Goal: Book appointment/travel/reservation

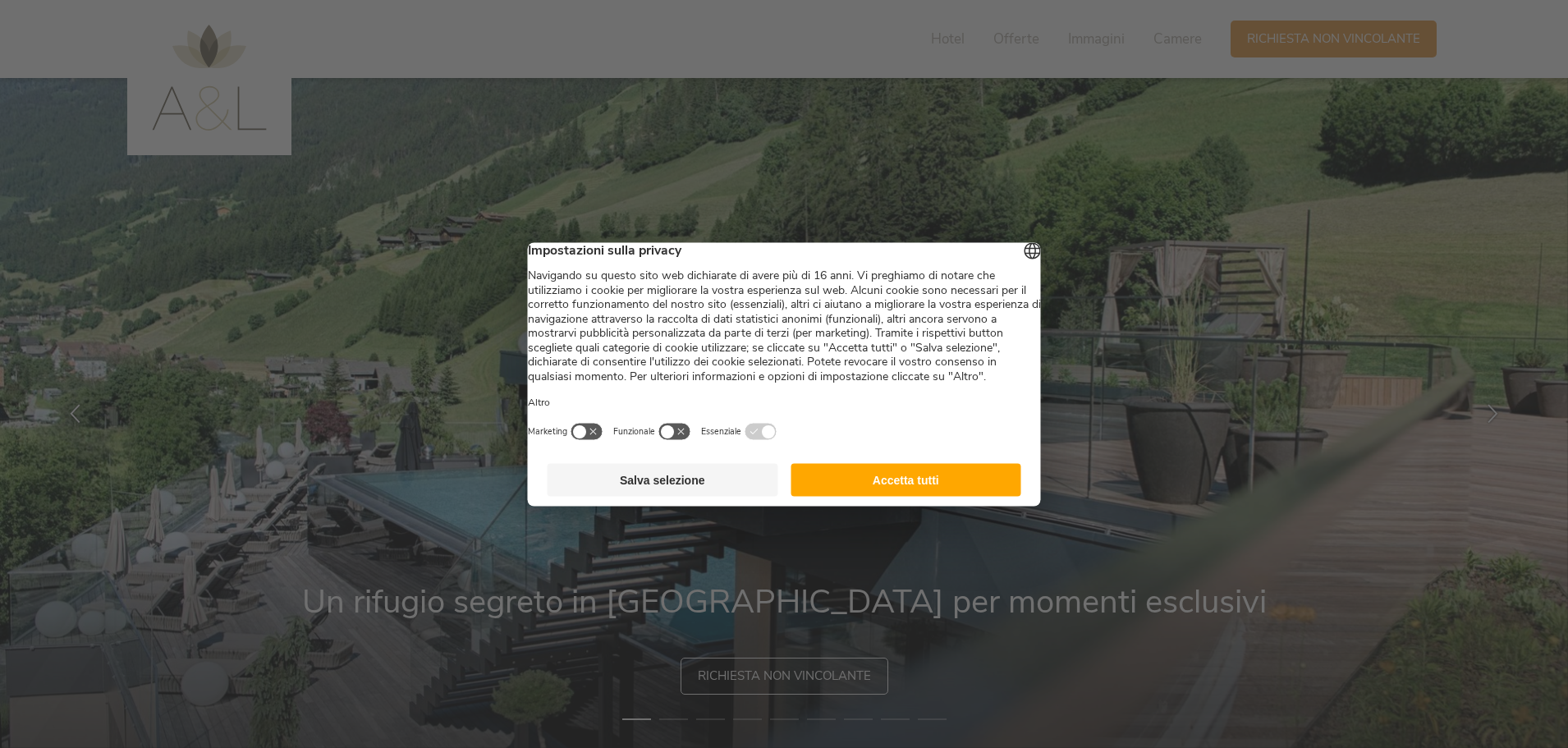
drag, startPoint x: 908, startPoint y: 499, endPoint x: 781, endPoint y: 499, distance: 127.0
click at [904, 496] on button "Accetta tutti" at bounding box center [906, 479] width 231 height 33
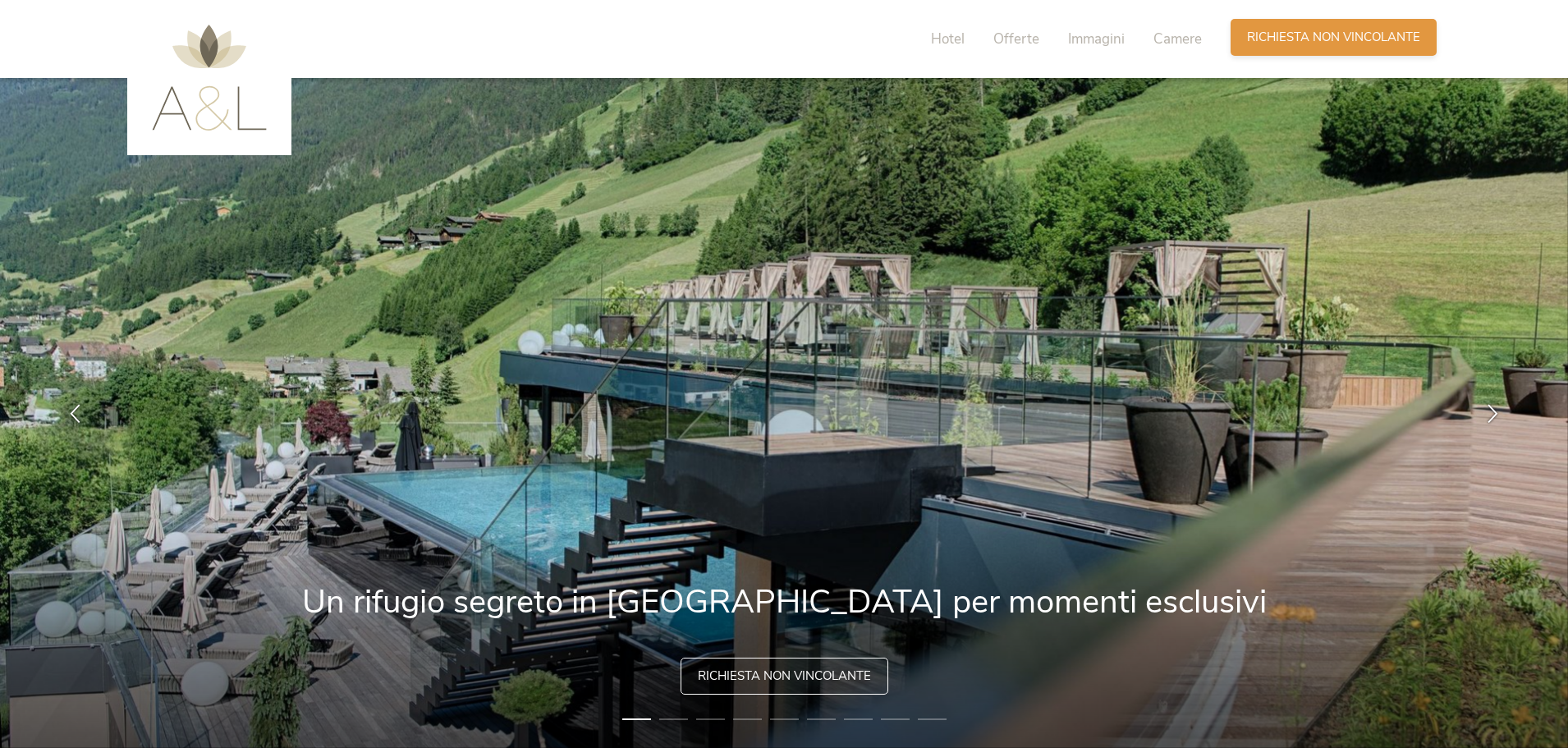
click at [1281, 42] on span "Richiesta non vincolante" at bounding box center [1333, 37] width 173 height 17
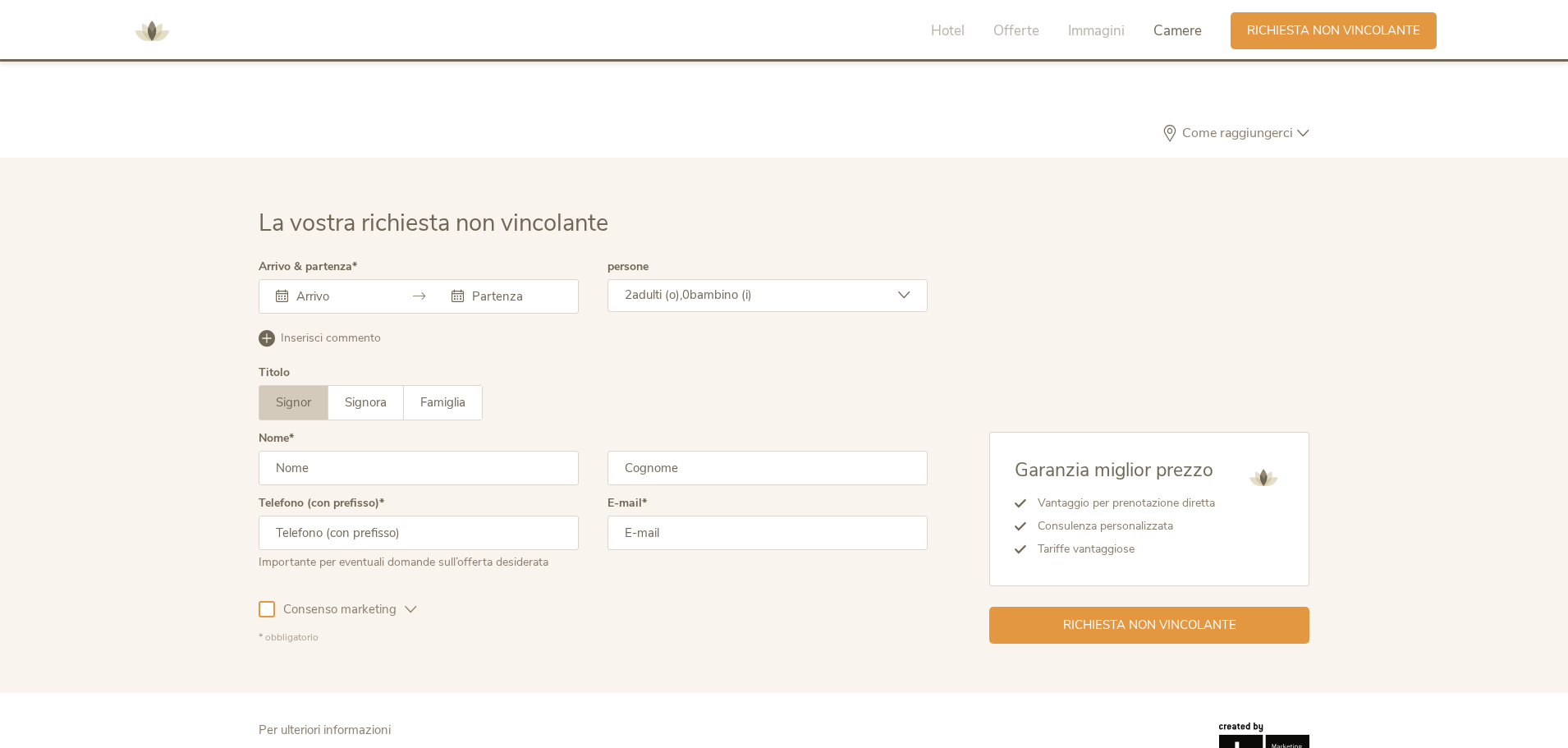
scroll to position [4946, 0]
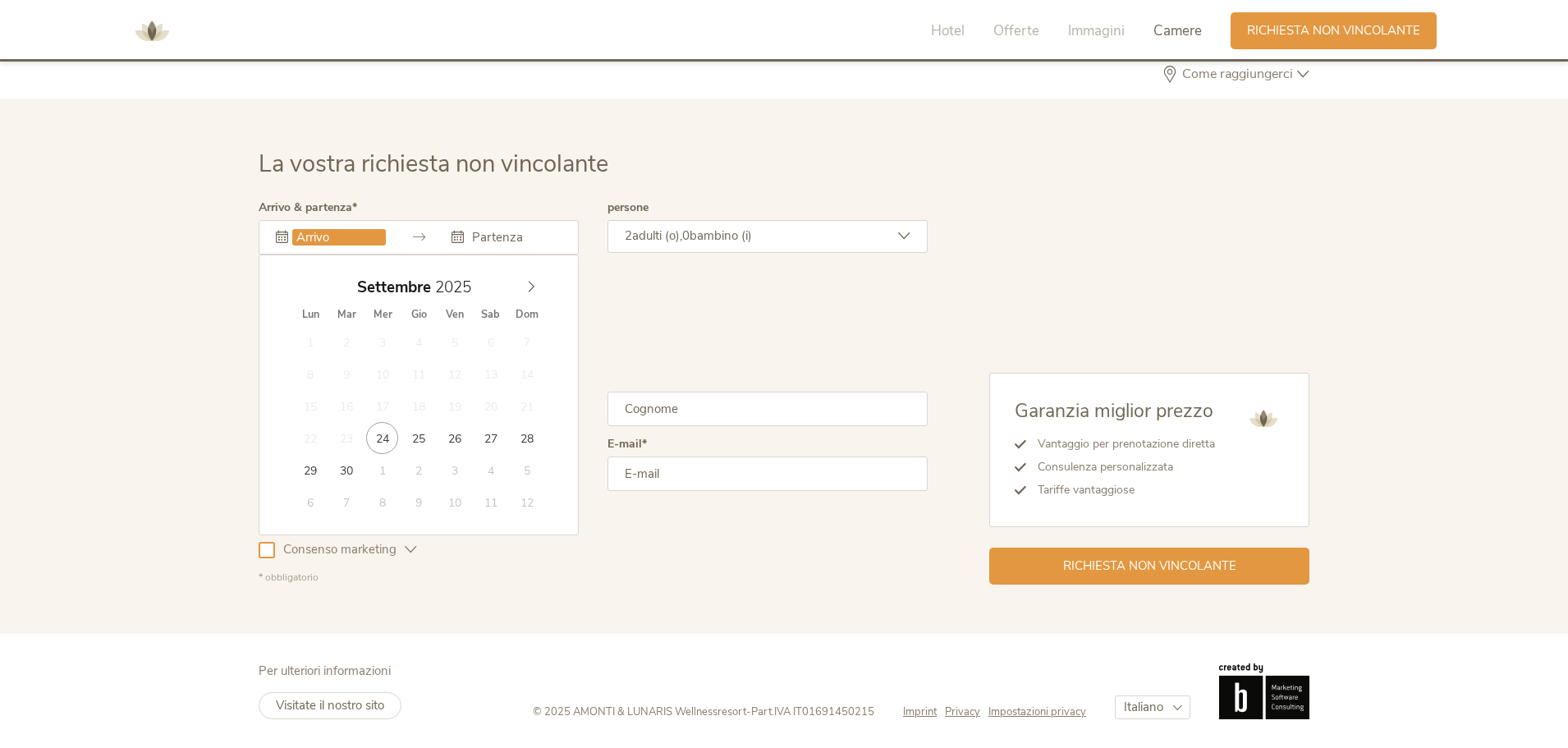
click at [349, 236] on input "text" at bounding box center [339, 237] width 93 height 16
click at [525, 287] on icon at bounding box center [531, 287] width 12 height 12
type input "03.10.2025"
type input "05.10.2025"
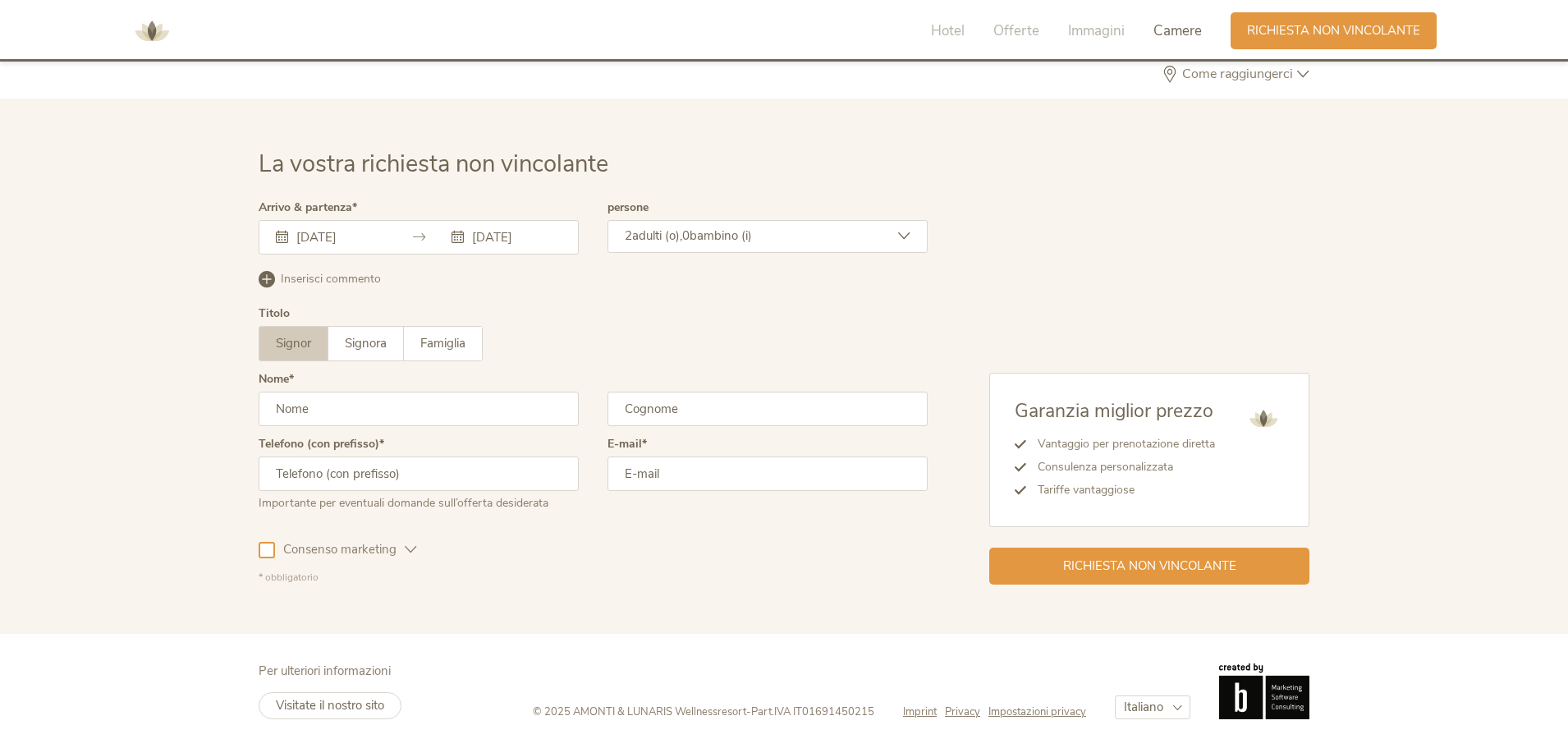
click at [862, 246] on div "2 adulti (o), 0 bambino (i)" at bounding box center [767, 236] width 320 height 33
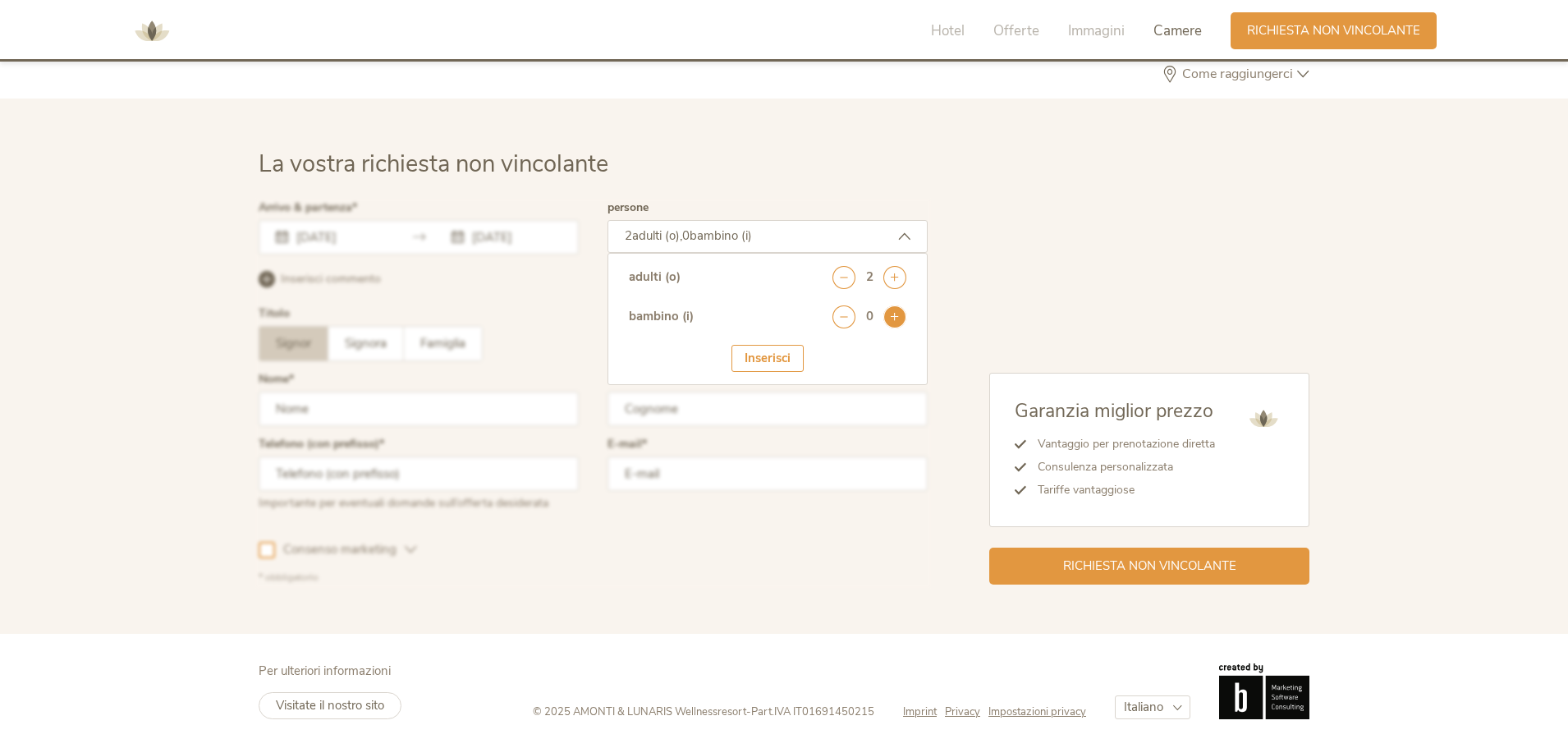
click at [894, 311] on icon at bounding box center [894, 316] width 23 height 23
click at [857, 365] on select "seleziona 0 1 2 3 4 5 6 7 8 9 10 11 12 13 14 15 16 17" at bounding box center [866, 361] width 81 height 27
select select "12"
click at [825, 348] on select "seleziona 0 1 2 3 4 5 6 7 8 9 10 11 12 13 14 15 16 17" at bounding box center [866, 361] width 81 height 27
click at [795, 412] on div "Inserisci" at bounding box center [767, 410] width 72 height 27
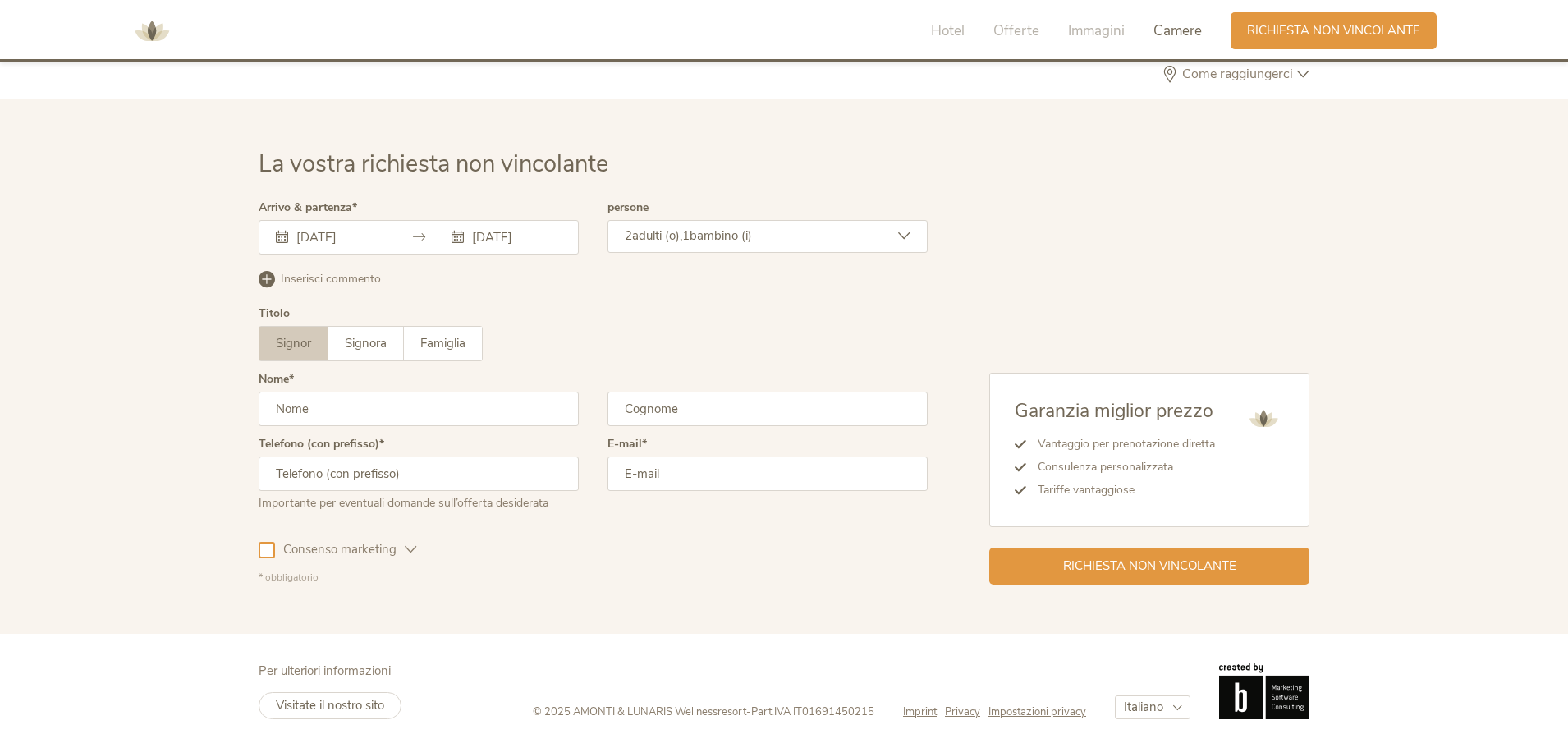
click at [338, 400] on input "text" at bounding box center [418, 409] width 320 height 35
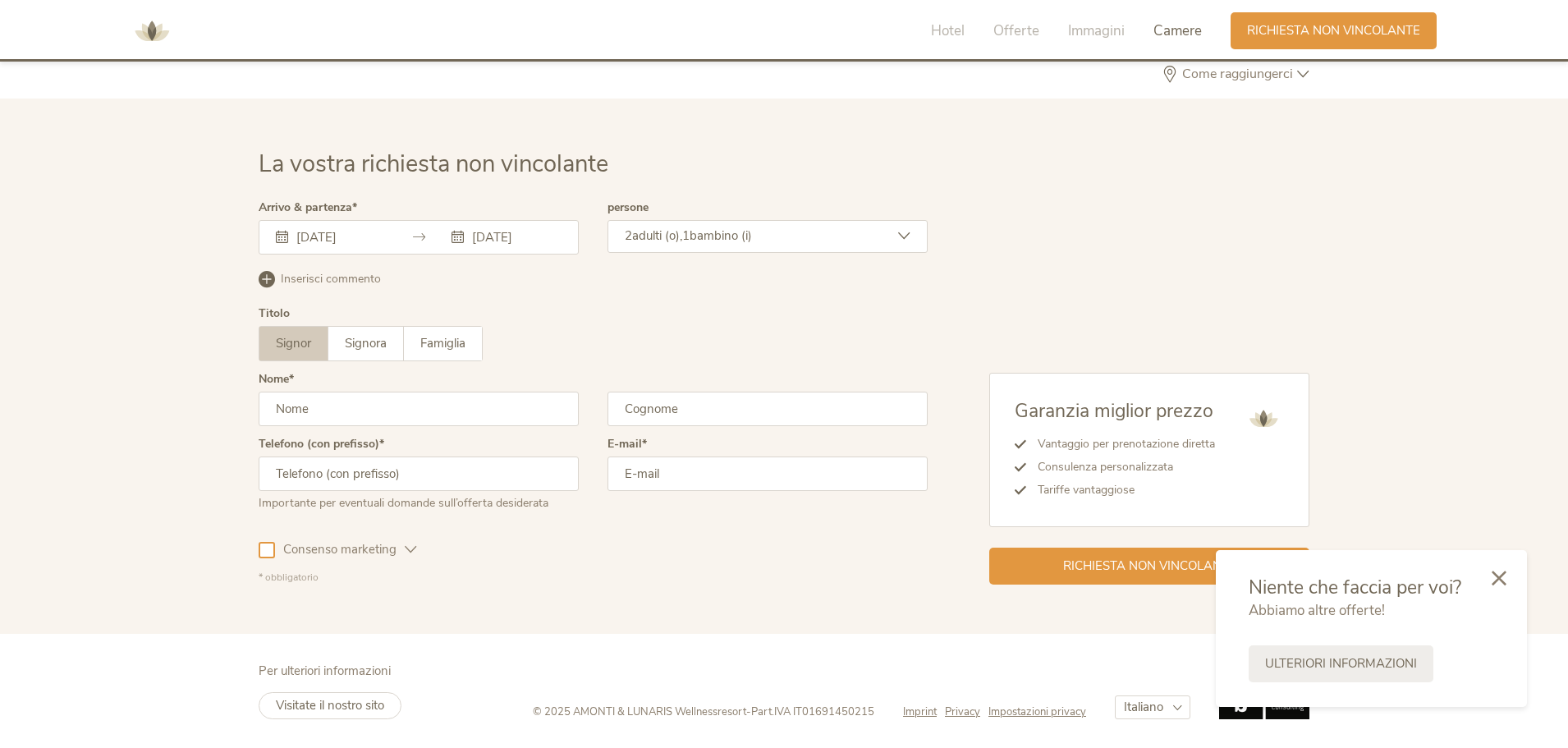
type input "Luca"
type input "Macario"
type input "3381515091"
click at [693, 333] on div "Signor Signora Famiglia Signor Signora Famiglia" at bounding box center [593, 343] width 669 height 36
click at [670, 477] on input "email" at bounding box center [767, 473] width 320 height 35
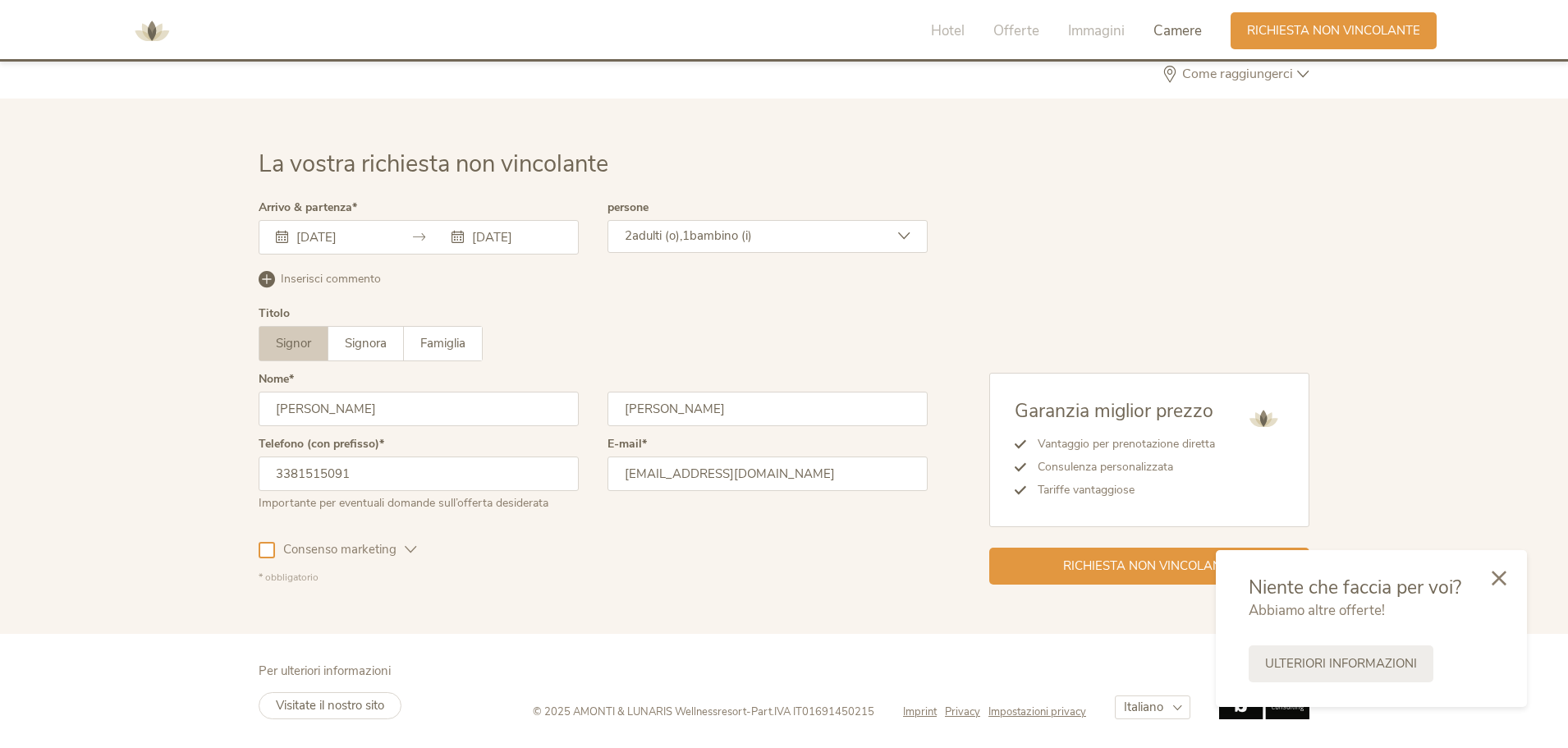
type input "macluca74@gmail.com"
click at [1022, 315] on div "Garanzia miglior prezzo Vantaggio per prenotazione diretta Consulenza personali…" at bounding box center [1119, 393] width 382 height 382
click at [271, 549] on div at bounding box center [266, 550] width 16 height 16
click at [269, 552] on icon at bounding box center [267, 550] width 11 height 11
click at [1504, 580] on icon at bounding box center [1498, 576] width 14 height 14
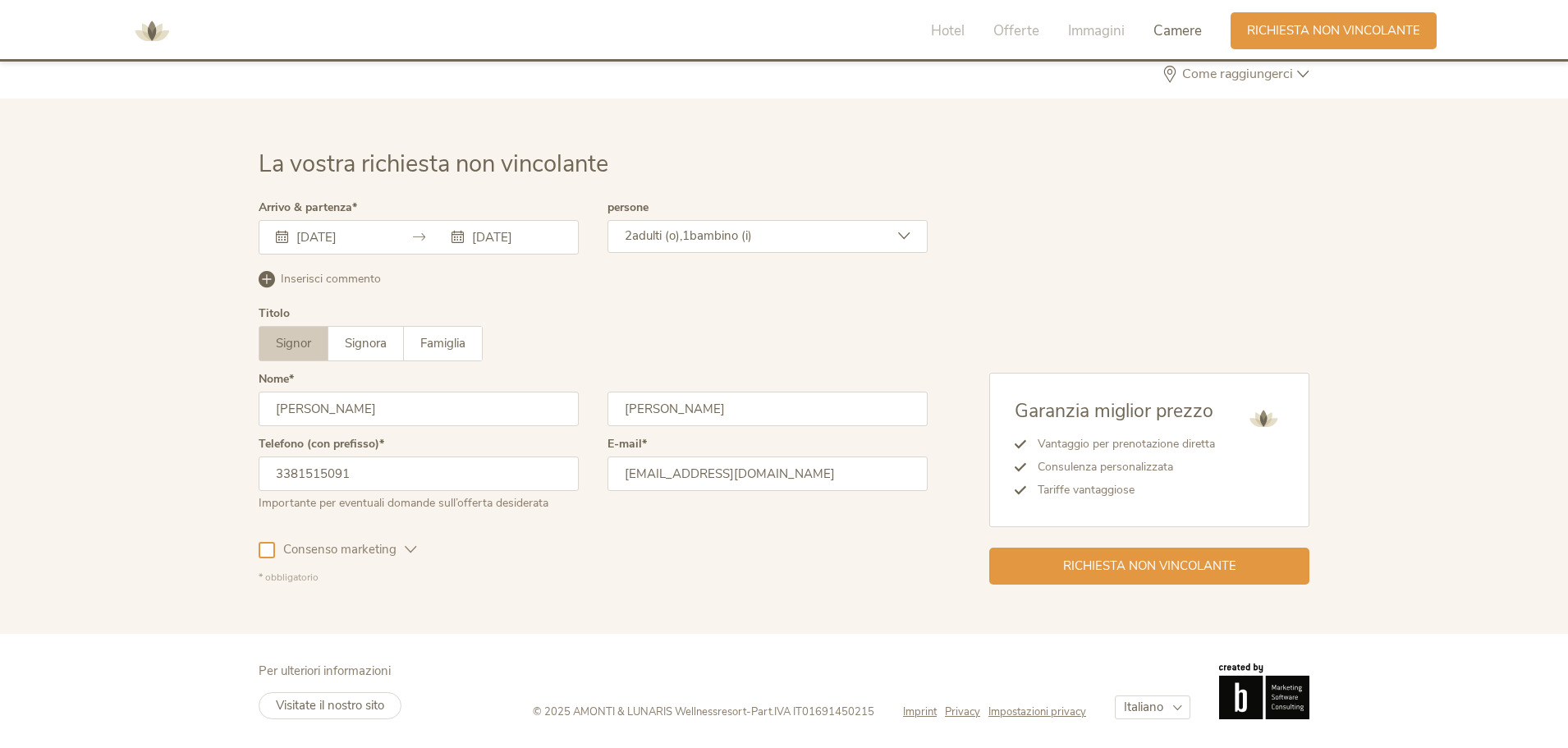
drag, startPoint x: 1162, startPoint y: 34, endPoint x: 986, endPoint y: 131, distance: 201.0
click at [986, 131] on div "La vostra richiesta non vincolante Arrivo & partenza 03.10.2025 05.10.2025 Otto…" at bounding box center [784, 366] width 1568 height 535
click at [1241, 574] on div "Richiesta non vincolante" at bounding box center [1148, 565] width 320 height 37
